Goal: Information Seeking & Learning: Find specific fact

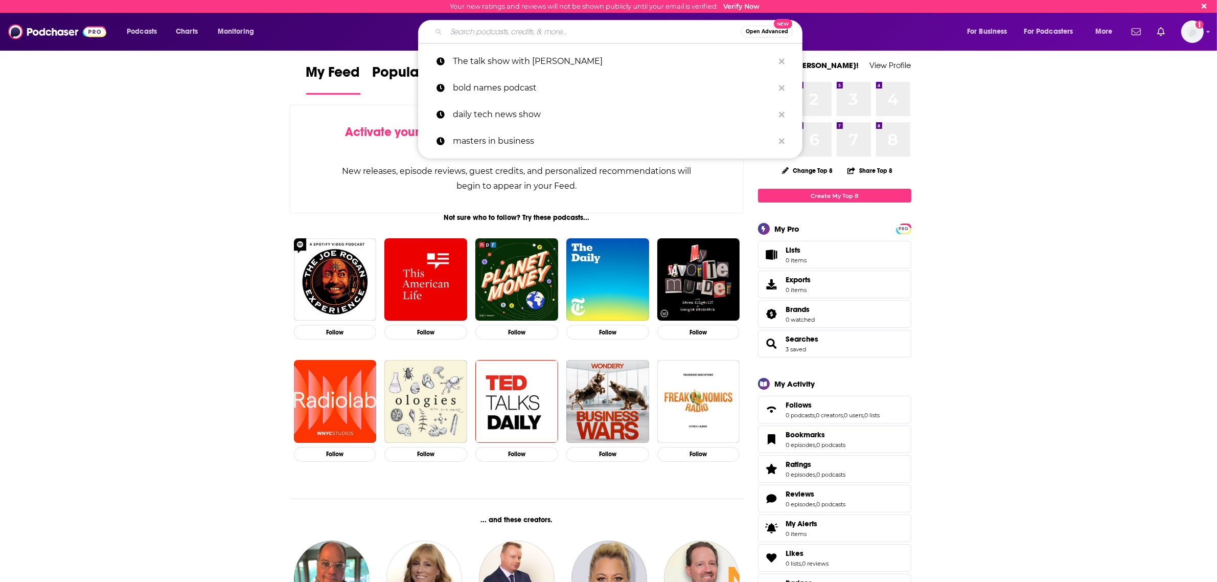
click at [537, 36] on input "Search podcasts, credits, & more..." at bounding box center [593, 32] width 295 height 16
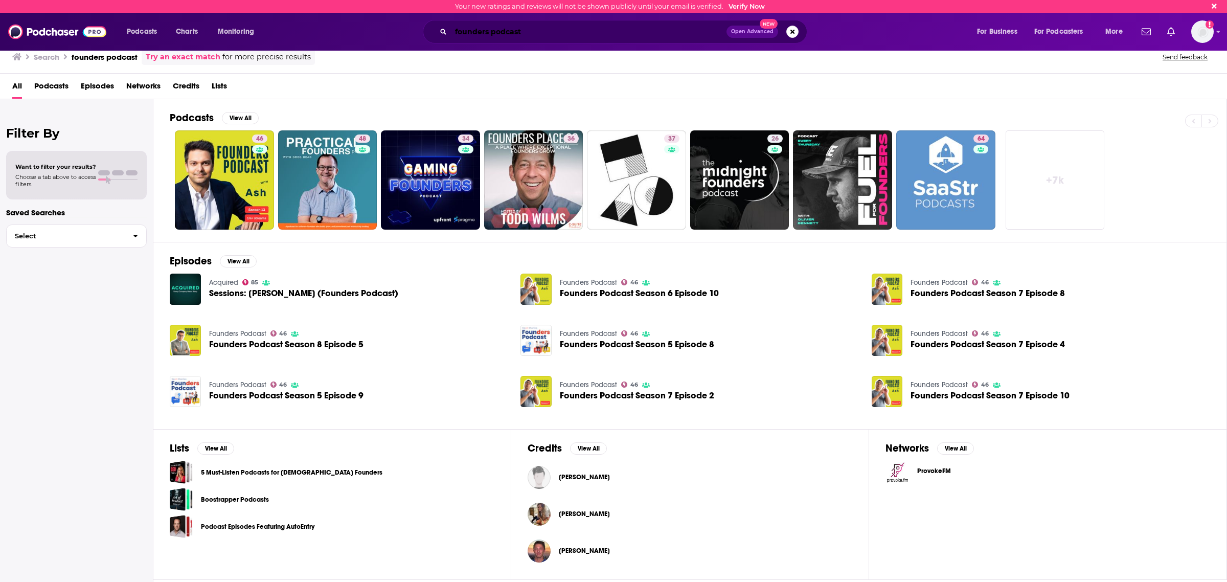
click at [497, 31] on input "founders podcast" at bounding box center [589, 32] width 276 height 16
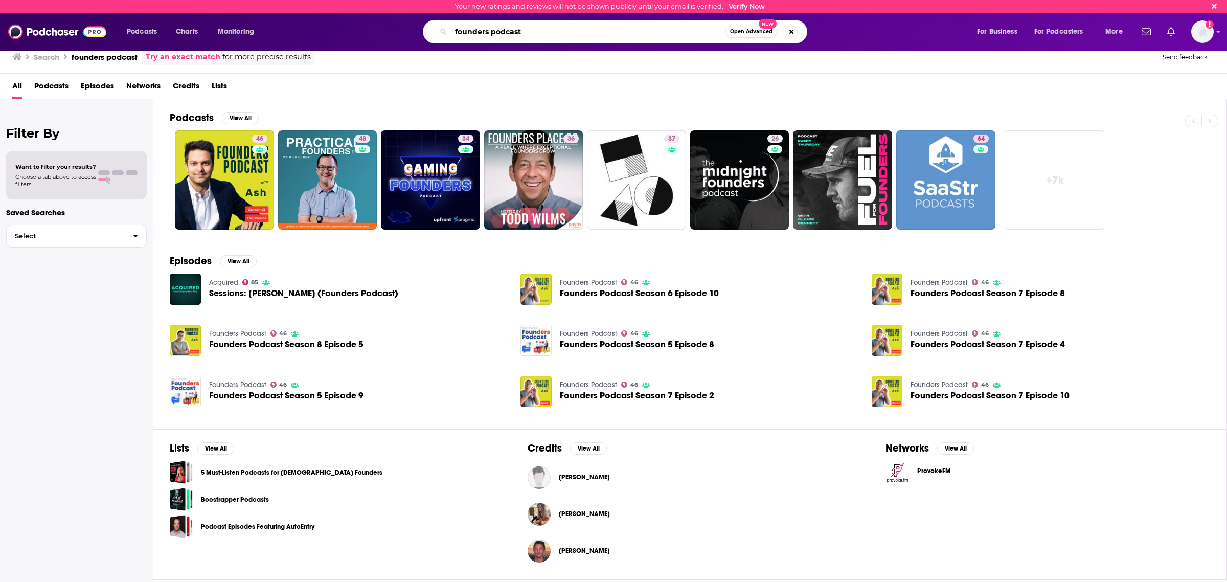
drag, startPoint x: 497, startPoint y: 31, endPoint x: 516, endPoint y: 59, distance: 34.2
click at [497, 31] on input "founders podcast" at bounding box center [588, 32] width 275 height 16
type input "founders"
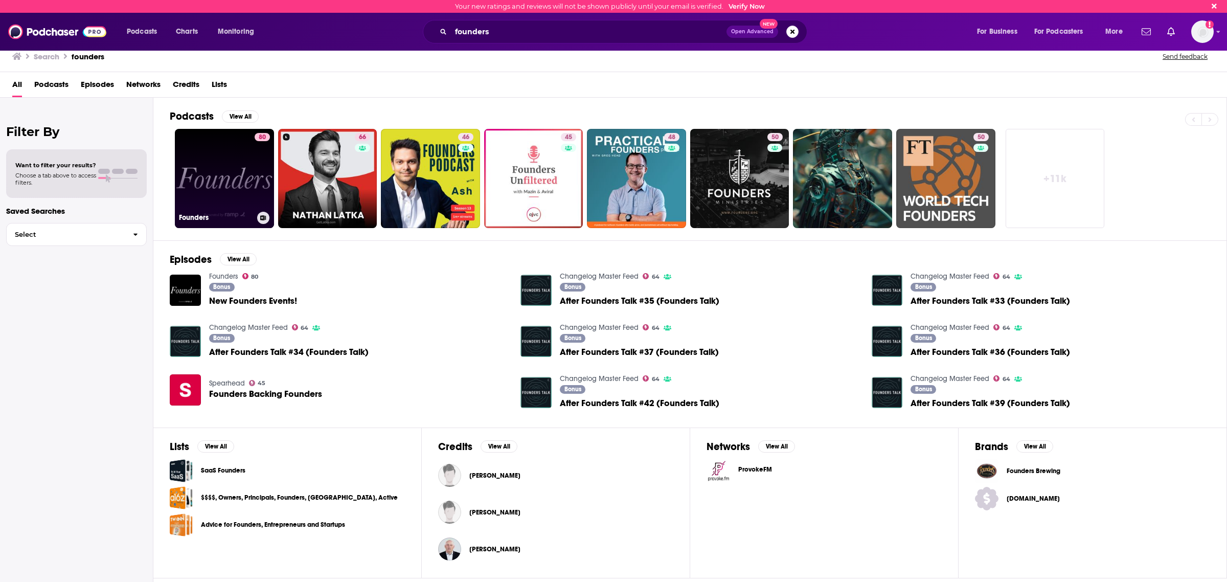
click at [237, 169] on link "80 Founders" at bounding box center [224, 178] width 99 height 99
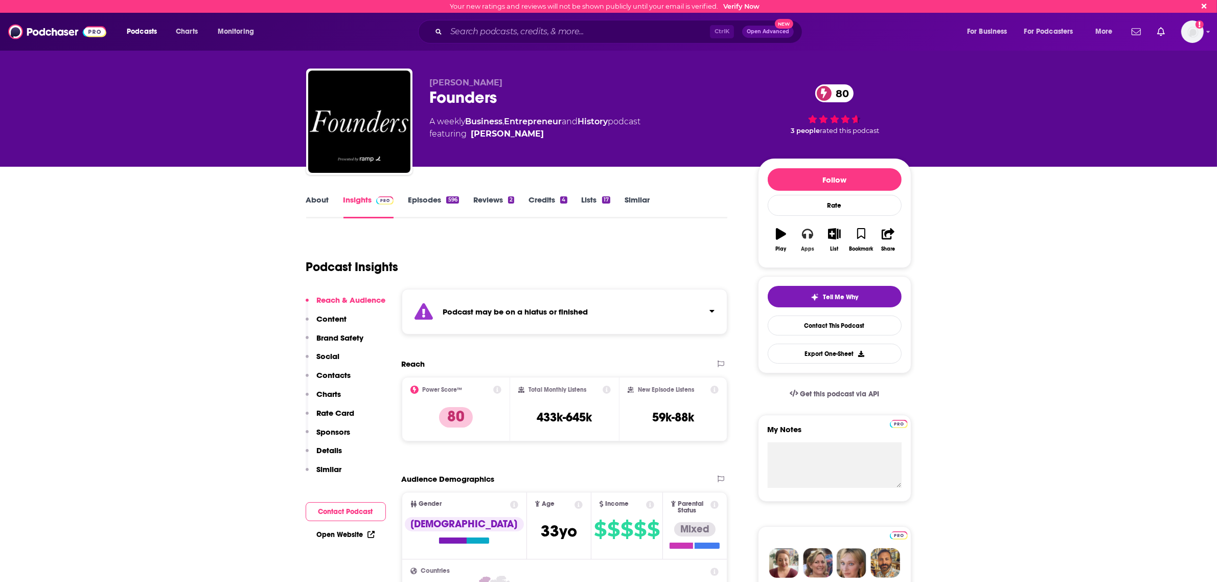
click at [809, 239] on icon "button" at bounding box center [807, 233] width 11 height 11
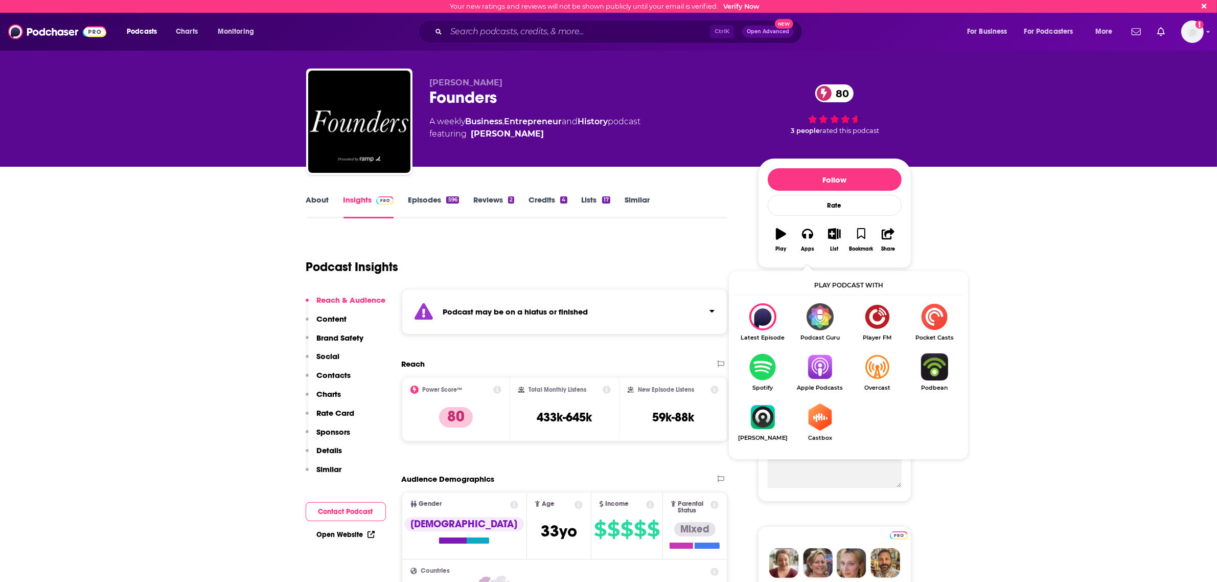
click at [824, 374] on img "Show Listen On dropdown" at bounding box center [819, 366] width 57 height 27
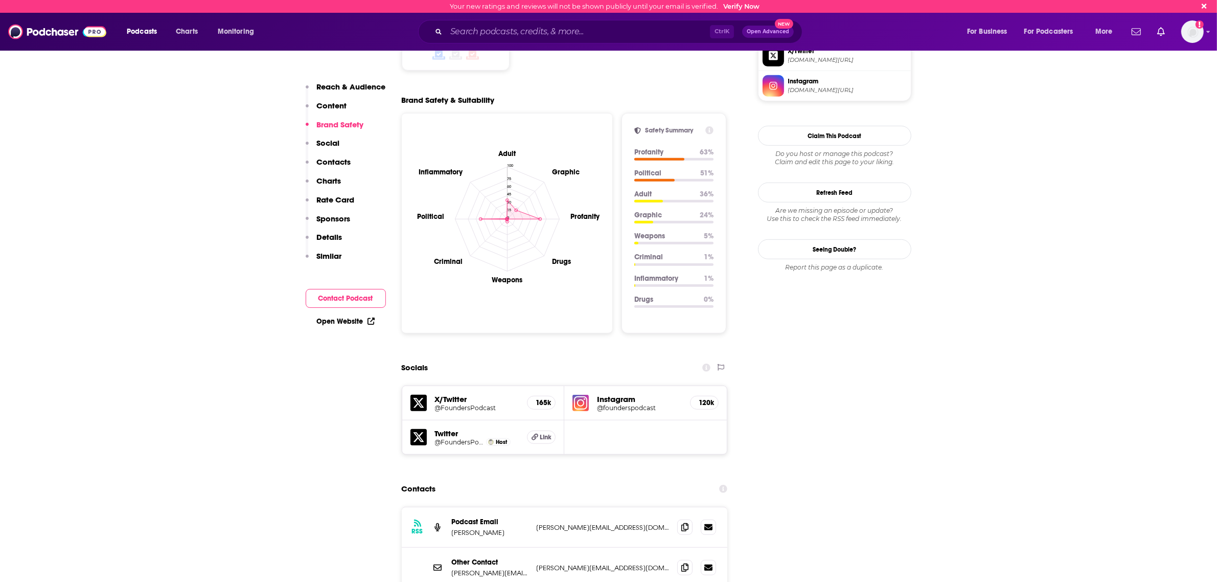
scroll to position [895, 0]
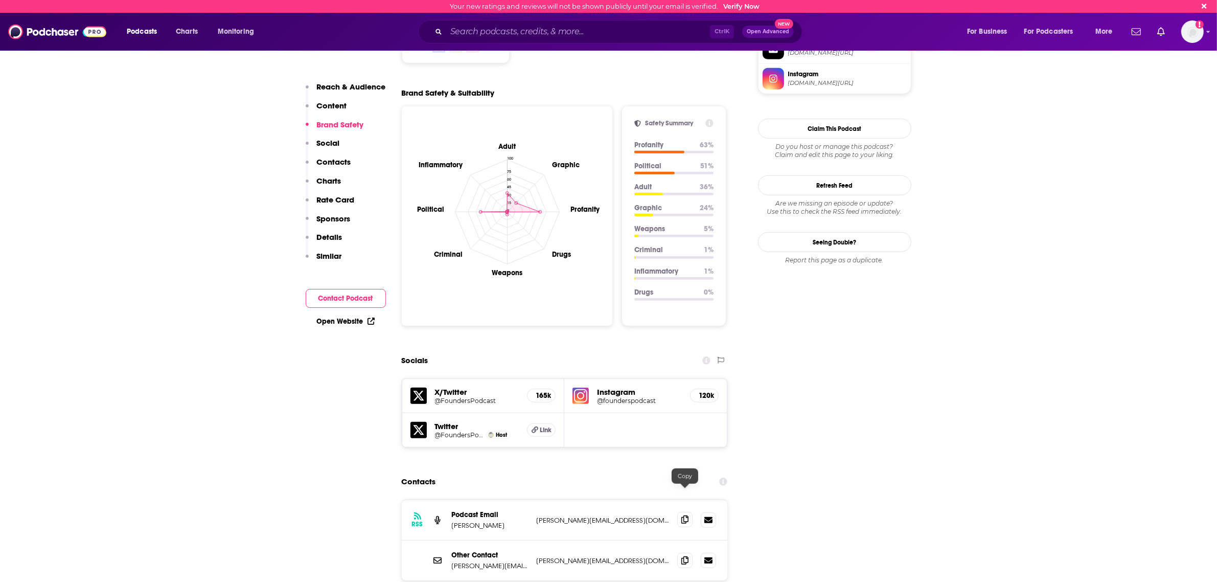
click at [685, 515] on icon at bounding box center [685, 519] width 7 height 8
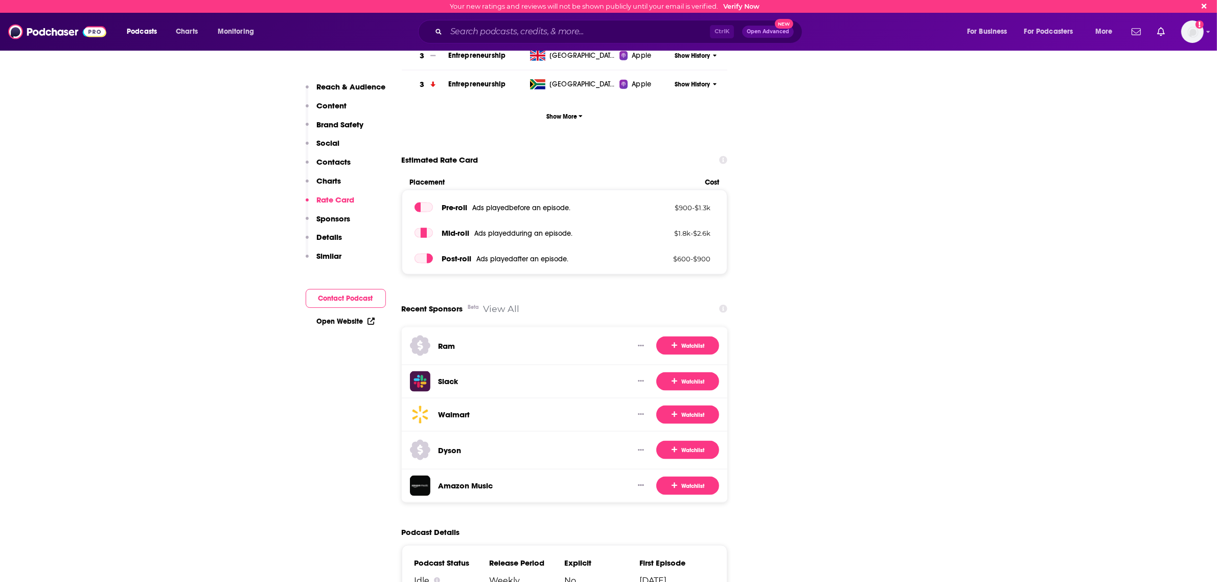
scroll to position [1917, 0]
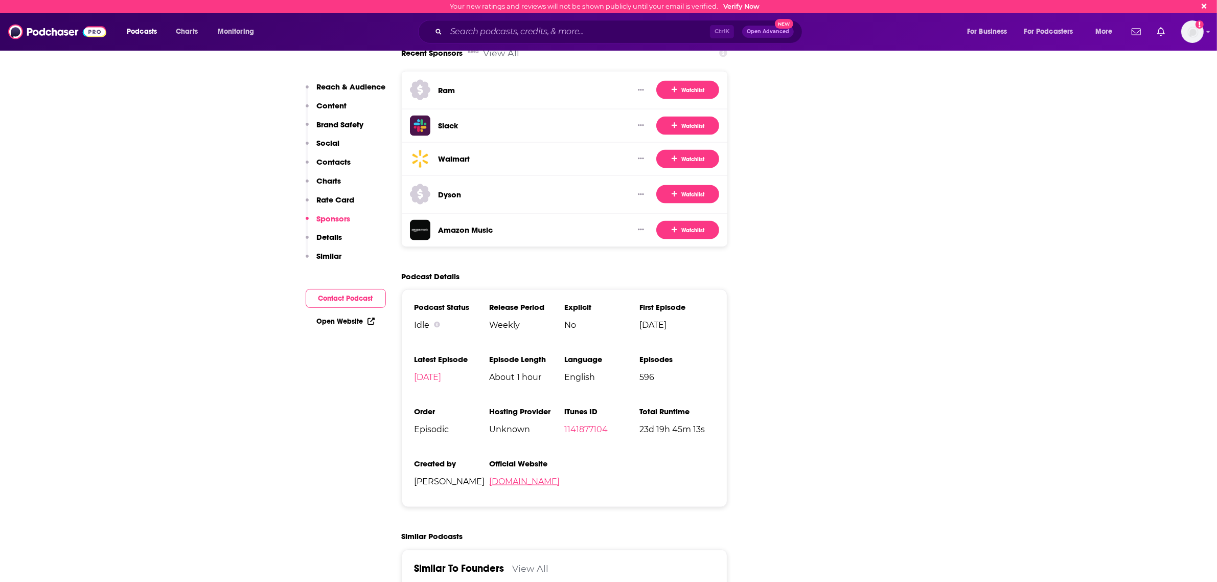
click at [537, 477] on link "[DOMAIN_NAME]" at bounding box center [524, 482] width 71 height 10
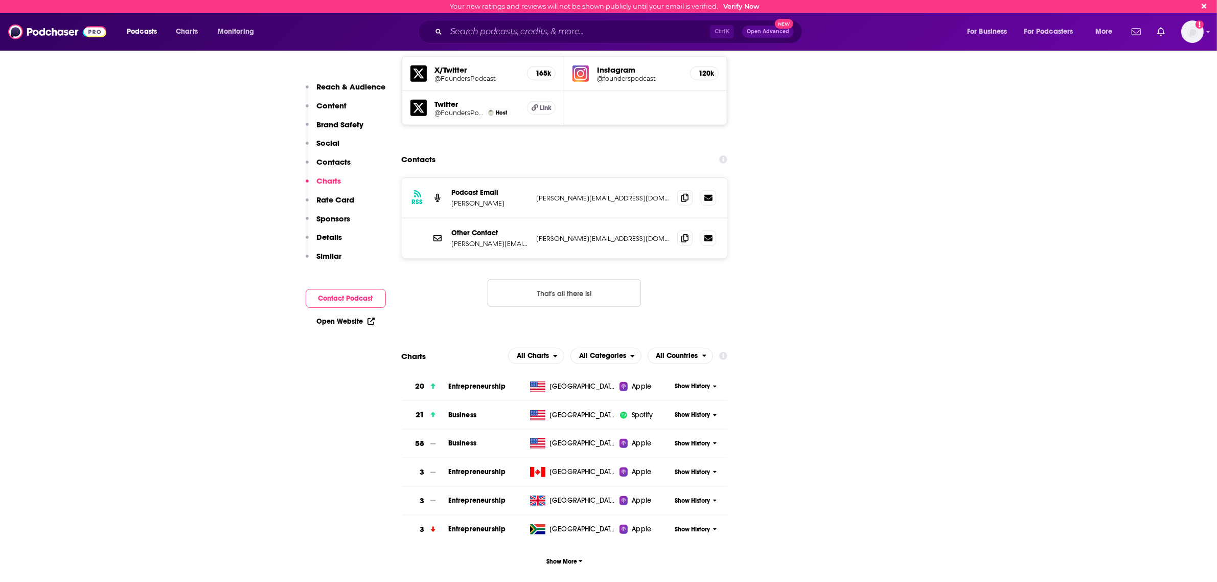
scroll to position [1214, 0]
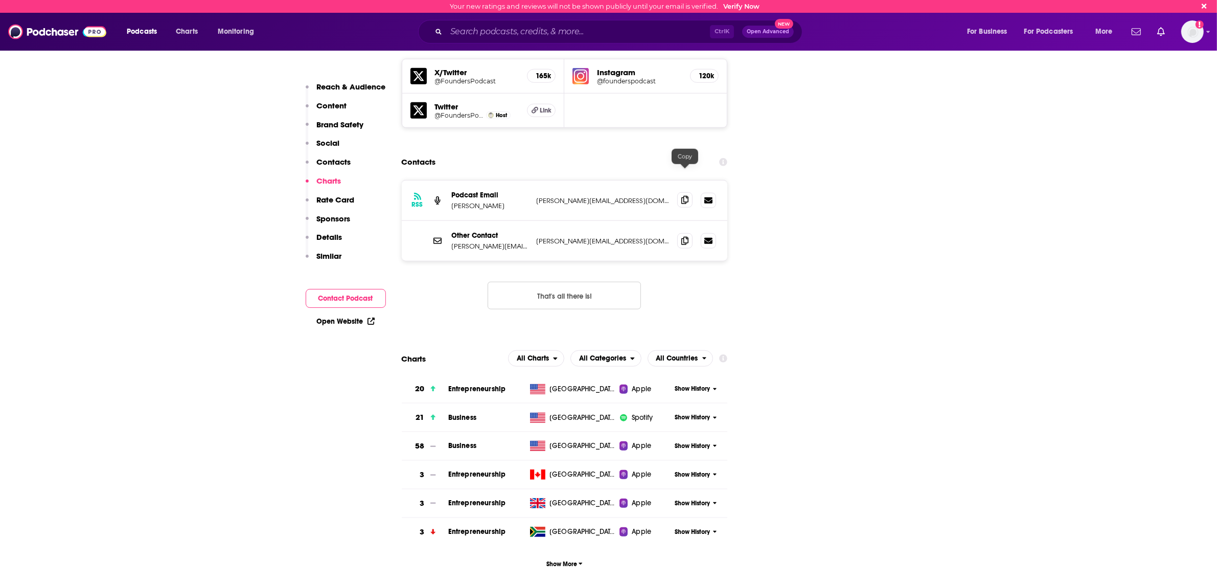
click at [685, 196] on icon at bounding box center [685, 200] width 7 height 8
click at [685, 236] on icon at bounding box center [685, 240] width 7 height 8
